Goal: Find specific page/section

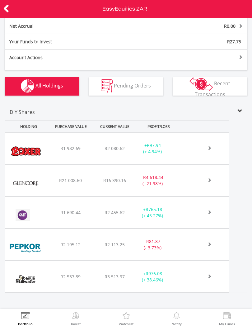
scroll to position [172, 0]
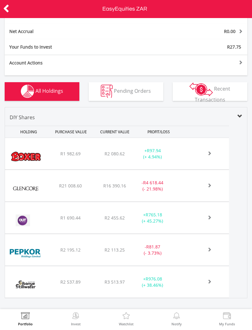
click at [209, 157] on div at bounding box center [202, 154] width 18 height 6
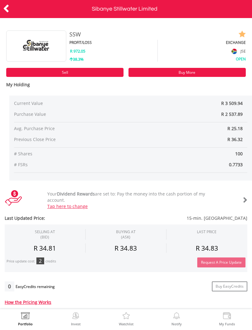
click at [9, 8] on icon at bounding box center [6, 8] width 6 height 12
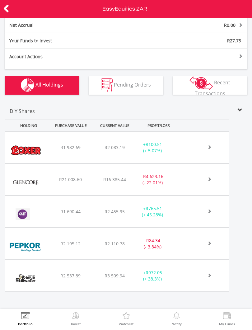
scroll to position [177, 0]
click at [198, 149] on span at bounding box center [202, 147] width 18 height 4
